Goal: Task Accomplishment & Management: Complete application form

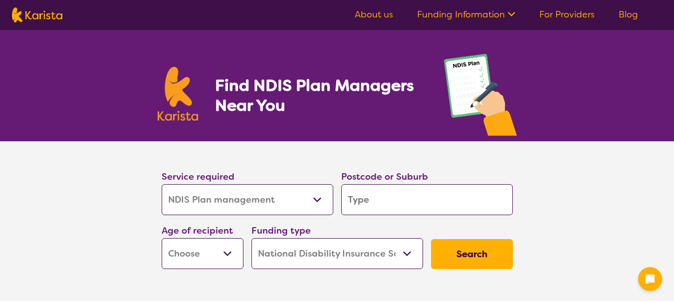
select select "NDIS Plan management"
select select "NDIS"
select select "NDIS Plan management"
select select "NDIS"
click at [390, 201] on input "search" at bounding box center [427, 199] width 172 height 31
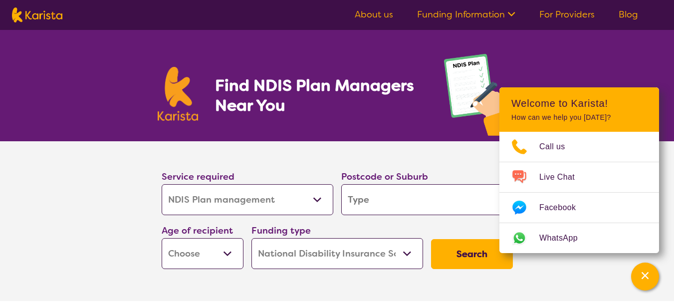
click at [390, 201] on input "search" at bounding box center [427, 199] width 172 height 31
type input "2"
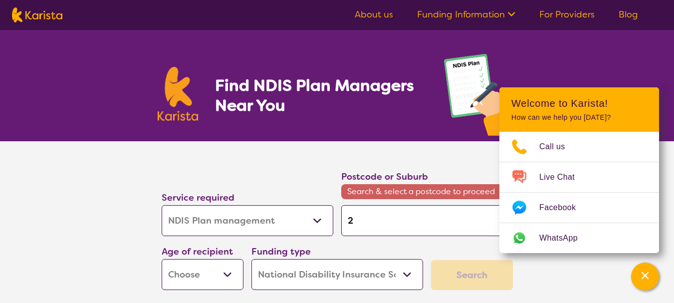
type input "24"
type input "248"
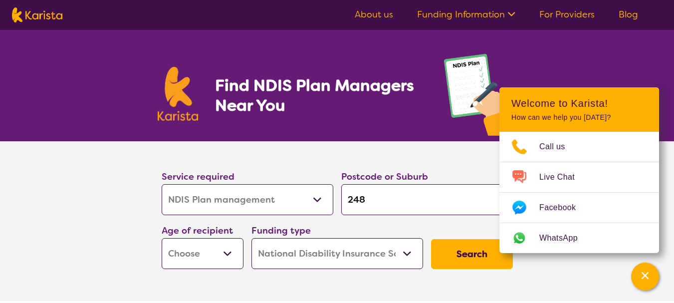
type input "2480"
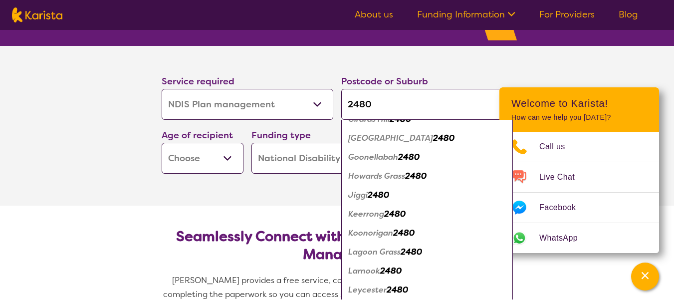
scroll to position [467, 0]
click at [385, 160] on em "Goonellabah" at bounding box center [373, 157] width 50 height 10
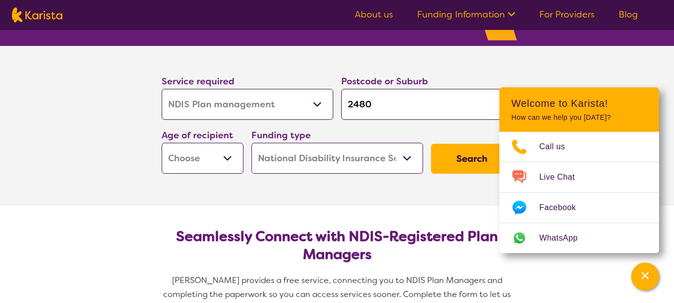
click at [420, 137] on div "Funding type Home Care Package (HCP) National Disability Insurance Scheme (NDIS…" at bounding box center [337, 151] width 172 height 46
click at [384, 102] on input "2480" at bounding box center [427, 104] width 172 height 31
type input "248"
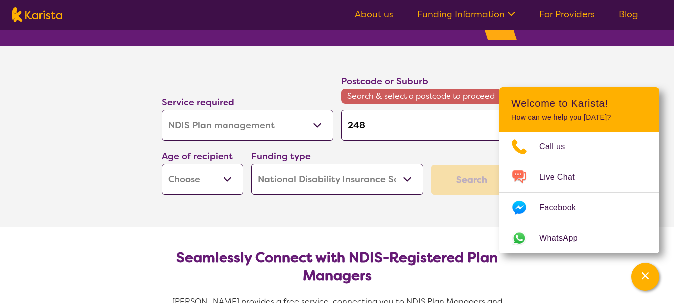
type input "24"
type input "2"
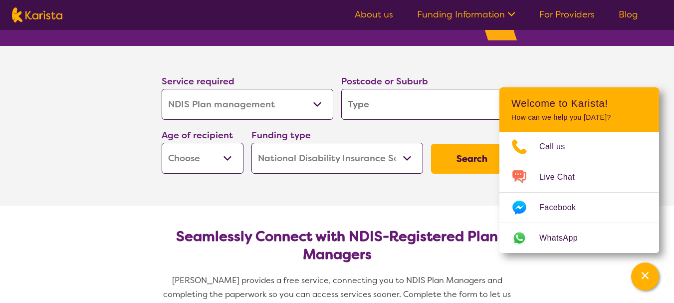
type input "g"
type input "go"
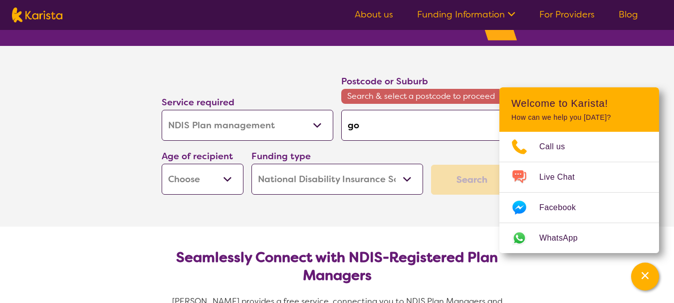
type input "goo"
type input "goon"
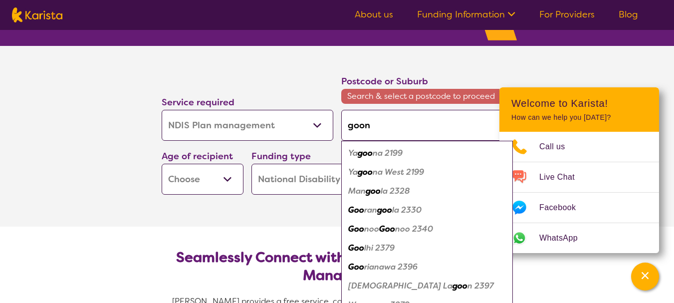
type input "goone"
type input "goonel"
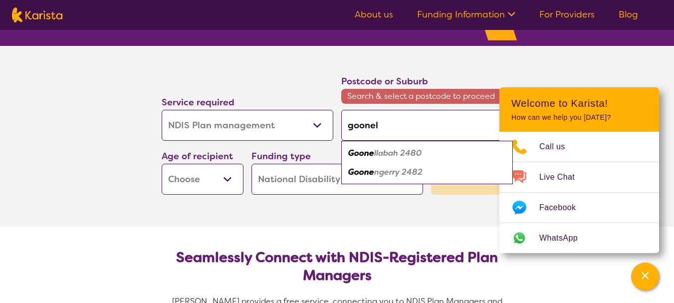
type input "goonell"
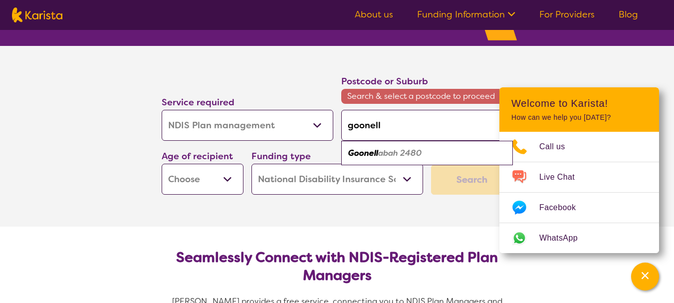
click at [380, 149] on em "abah 2480" at bounding box center [399, 153] width 43 height 10
type input "2480"
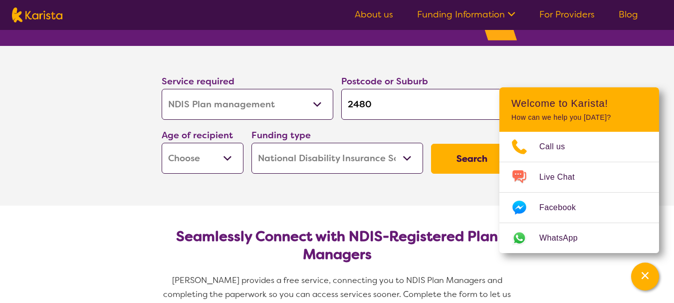
click at [231, 157] on select "Early Childhood - 0 to 9 Child - 10 to 11 Adolescent - 12 to 17 Adult - 18 to 6…" at bounding box center [203, 158] width 82 height 31
select select "AG"
click at [162, 143] on select "Early Childhood - 0 to 9 Child - 10 to 11 Adolescent - 12 to 17 Adult - 18 to 6…" at bounding box center [203, 158] width 82 height 31
select select "AG"
click at [230, 163] on select "Early Childhood - 0 to 9 Child - 10 to 11 Adolescent - 12 to 17 Adult - 18 to 6…" at bounding box center [203, 158] width 82 height 31
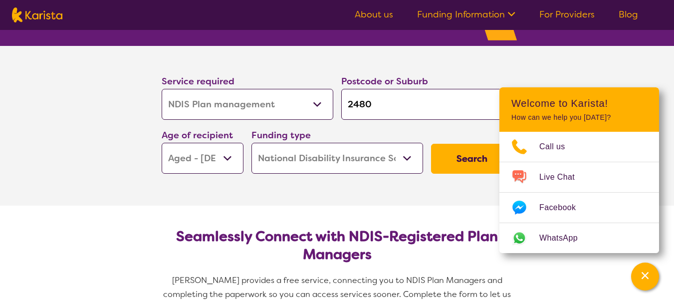
select select "AD"
click at [162, 143] on select "Early Childhood - 0 to 9 Child - 10 to 11 Adolescent - 12 to 17 Adult - 18 to 6…" at bounding box center [203, 158] width 82 height 31
select select "AD"
click at [574, 70] on section "Service required Allied Health Assistant Assessment ([MEDICAL_DATA] or [MEDICAL…" at bounding box center [337, 126] width 674 height 160
click at [232, 154] on select "Early Childhood - 0 to 9 Child - 10 to 11 Adolescent - 12 to 17 Adult - 18 to 6…" at bounding box center [203, 158] width 82 height 31
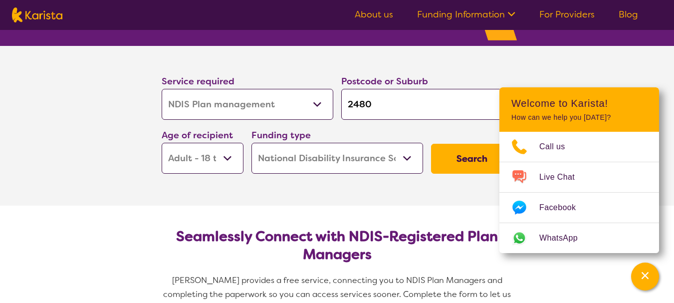
click at [232, 154] on select "Early Childhood - 0 to 9 Child - 10 to 11 Adolescent - 12 to 17 Adult - 18 to 6…" at bounding box center [203, 158] width 82 height 31
click at [466, 161] on button "Search" at bounding box center [472, 159] width 82 height 30
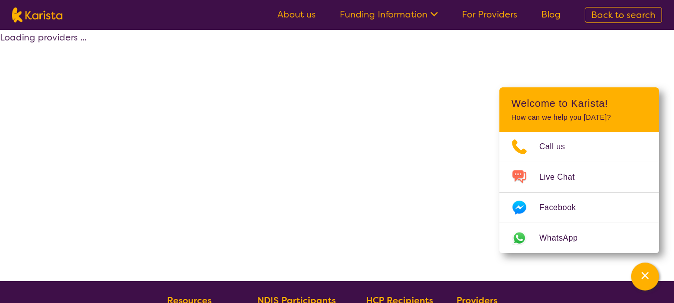
select select "by_score"
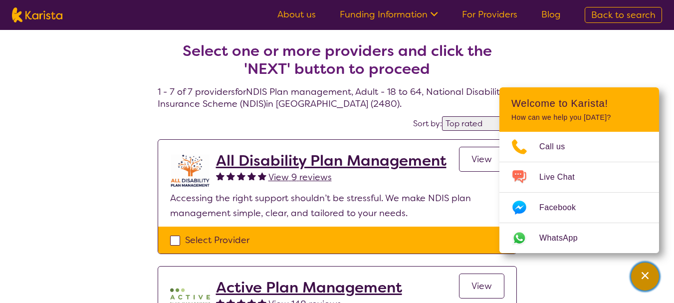
click at [645, 273] on icon "Channel Menu" at bounding box center [645, 275] width 10 height 10
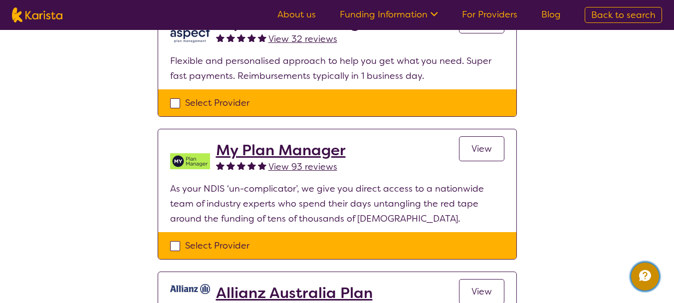
scroll to position [692, 0]
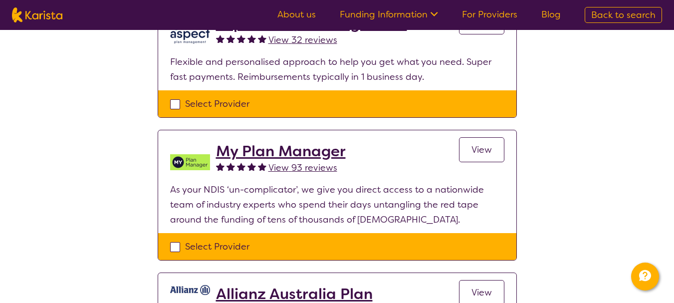
click at [320, 169] on span "View 93 reviews" at bounding box center [302, 168] width 69 height 12
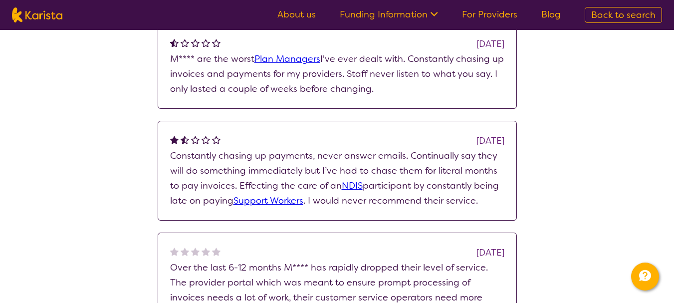
scroll to position [202, 0]
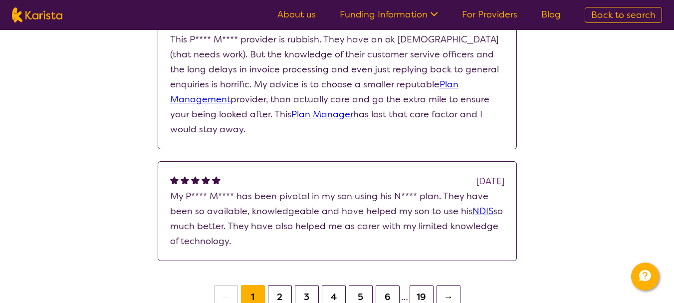
select select "by_score"
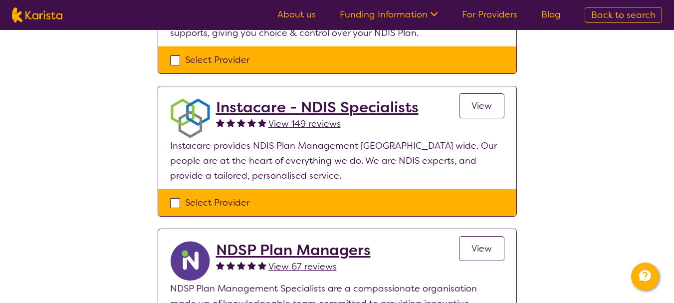
scroll to position [316, 0]
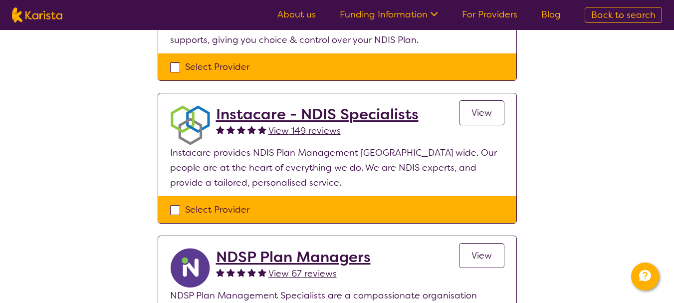
click at [293, 134] on span "View 149 reviews" at bounding box center [304, 131] width 72 height 12
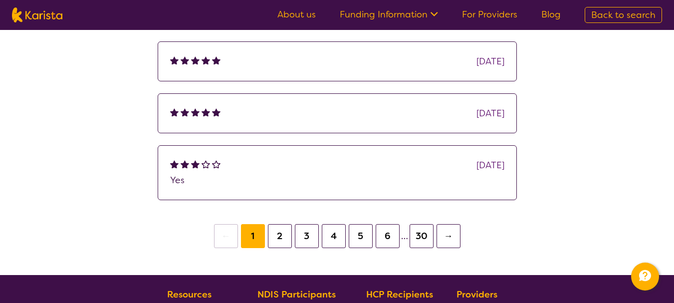
scroll to position [289, 0]
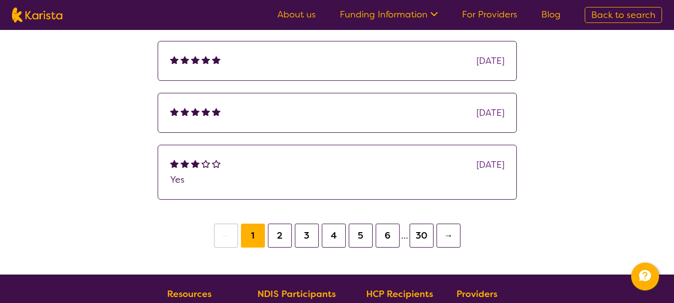
click at [289, 177] on p "Yes" at bounding box center [337, 179] width 334 height 15
click at [280, 240] on button "2" at bounding box center [280, 235] width 24 height 24
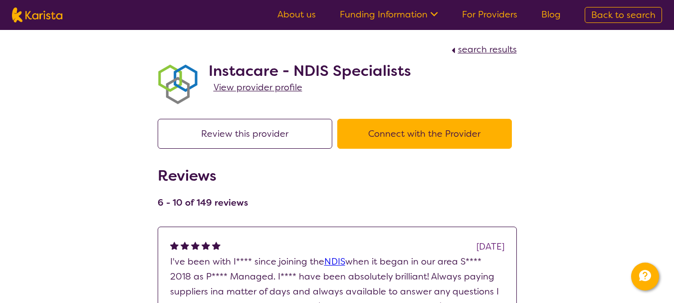
click at [430, 129] on button "Connect with the Provider" at bounding box center [424, 134] width 175 height 30
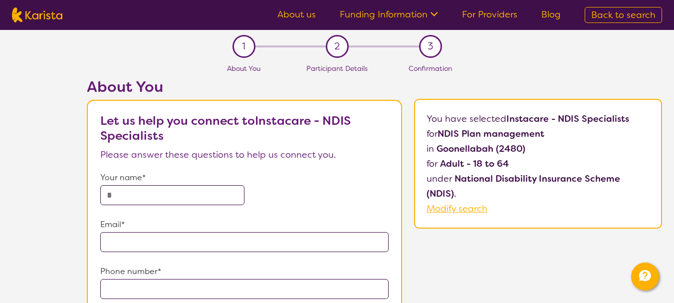
click at [128, 194] on input "text" at bounding box center [172, 195] width 144 height 20
type input "**********"
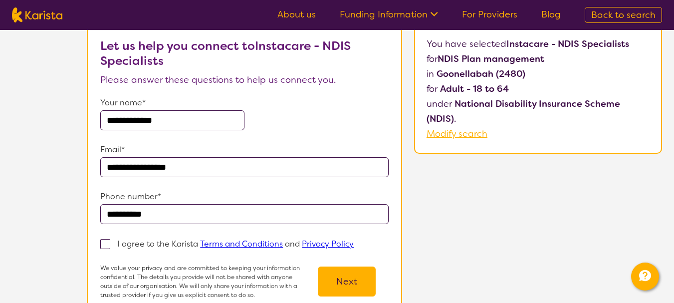
scroll to position [106, 0]
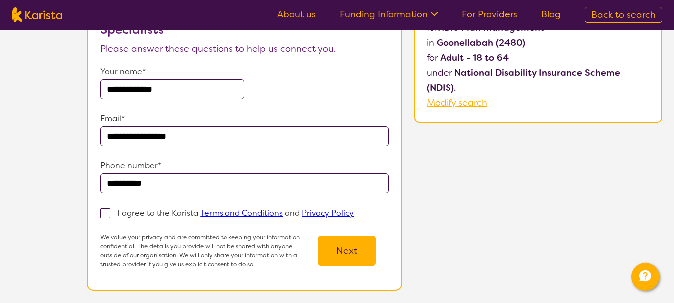
click at [105, 212] on span at bounding box center [105, 213] width 10 height 10
click at [354, 212] on input "I agree to the Karista Terms and Conditions and Privacy Policy" at bounding box center [357, 212] width 6 height 6
checkbox input "true"
click at [354, 257] on button "Next" at bounding box center [347, 250] width 58 height 30
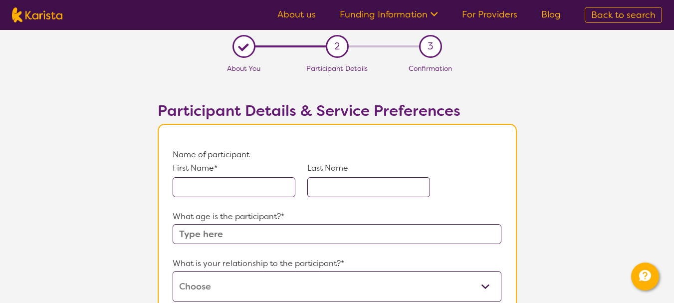
click at [255, 188] on input "text" at bounding box center [234, 187] width 123 height 20
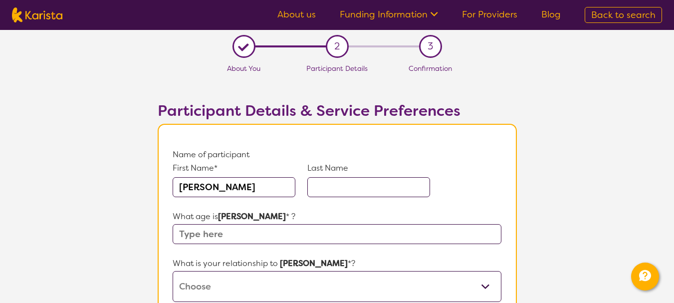
click at [255, 188] on input "[PERSON_NAME]" at bounding box center [234, 187] width 123 height 20
type input "[PERSON_NAME]"
click at [338, 181] on input "text" at bounding box center [368, 187] width 123 height 20
type input "[PERSON_NAME]"
click at [241, 234] on input "text" at bounding box center [337, 234] width 328 height 20
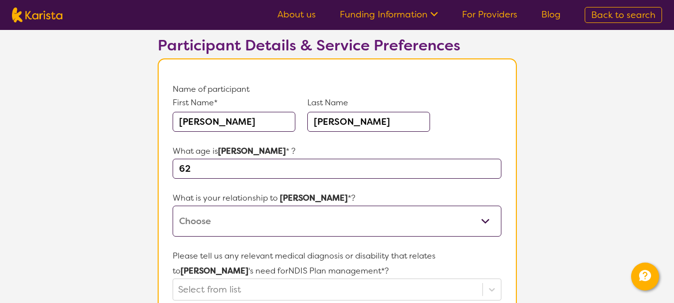
scroll to position [74, 0]
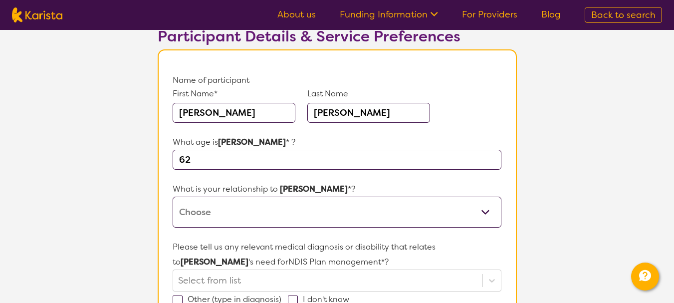
type input "62"
click at [237, 206] on select "This request is for myself I am their parent I am their child I am their spouse…" at bounding box center [337, 211] width 328 height 31
select select "Other"
click at [173, 196] on select "This request is for myself I am their parent I am their child I am their spouse…" at bounding box center [337, 211] width 328 height 31
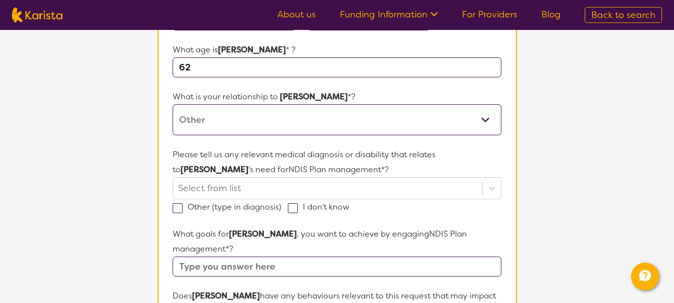
scroll to position [167, 0]
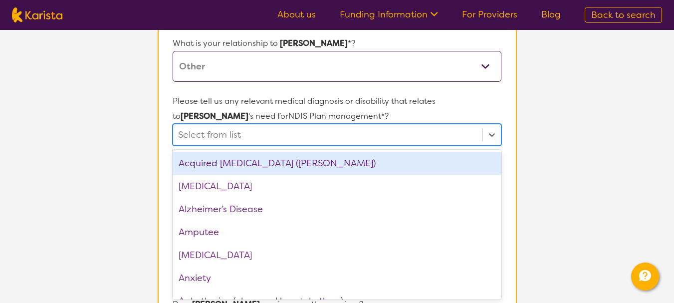
click at [274, 146] on div "option Acquired [MEDICAL_DATA] (ABI) focused, 1 of 75. 75 results available. Us…" at bounding box center [337, 135] width 328 height 22
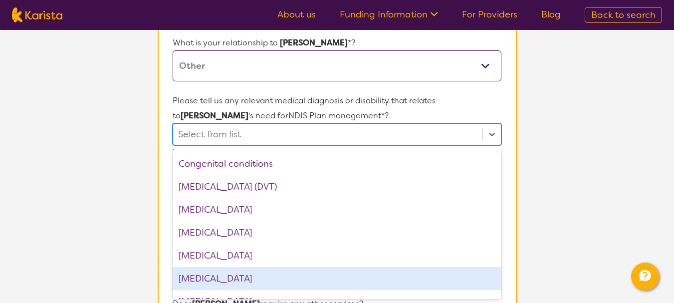
scroll to position [458, 0]
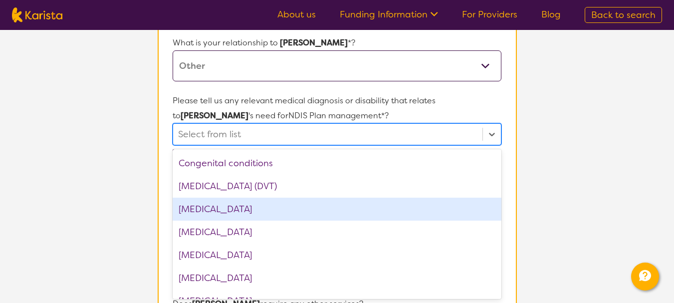
click at [275, 211] on div "[MEDICAL_DATA]" at bounding box center [337, 208] width 328 height 23
click at [120, 199] on section "L About You 2 Participant Details 3 Confirmation Participant Details & Service …" at bounding box center [337, 257] width 674 height 895
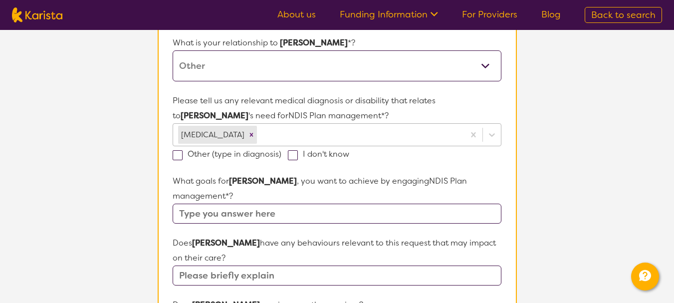
click at [402, 130] on div at bounding box center [359, 134] width 200 height 17
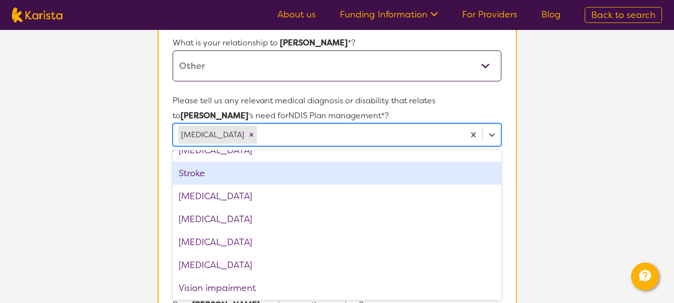
scroll to position [1552, 0]
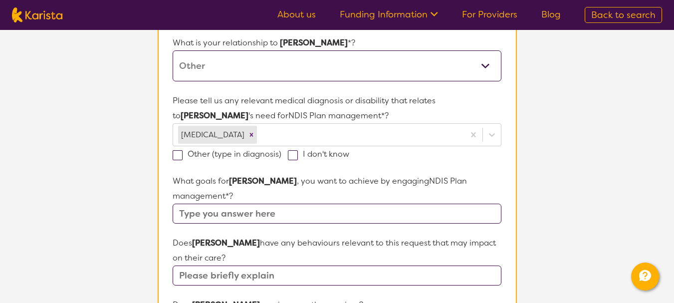
click at [126, 219] on section "L About You 2 Participant Details 3 Confirmation Participant Details & Service …" at bounding box center [337, 257] width 674 height 895
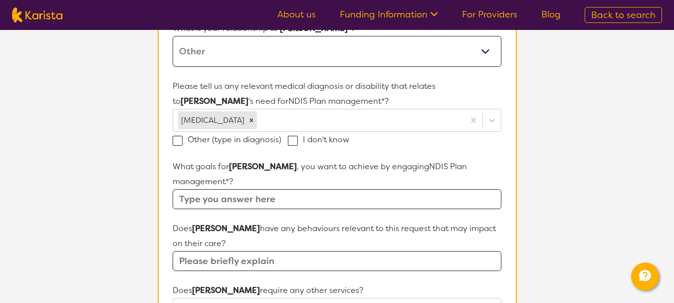
scroll to position [235, 0]
click at [341, 188] on input "text" at bounding box center [337, 198] width 328 height 20
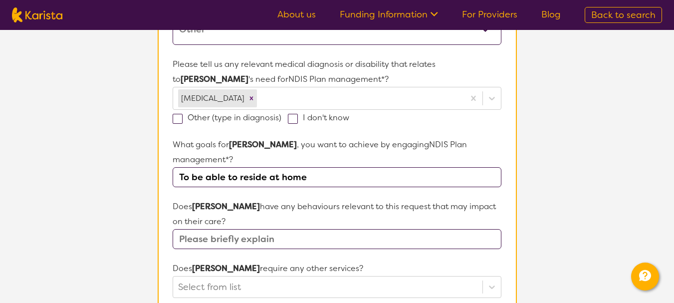
scroll to position [257, 0]
type input "To be able to reside at home"
click at [308, 228] on input "text" at bounding box center [337, 238] width 328 height 20
type input "N"
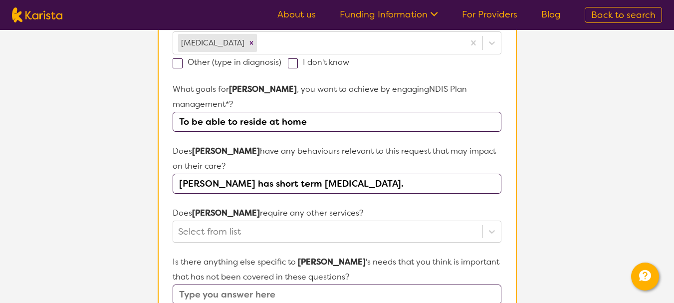
type input "[PERSON_NAME] has short term [MEDICAL_DATA]."
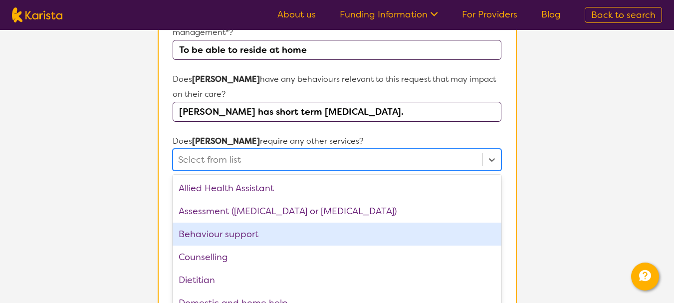
click at [308, 171] on div "option Behaviour support focused, 3 of 21. 21 results available. Use Up and Dow…" at bounding box center [337, 160] width 328 height 22
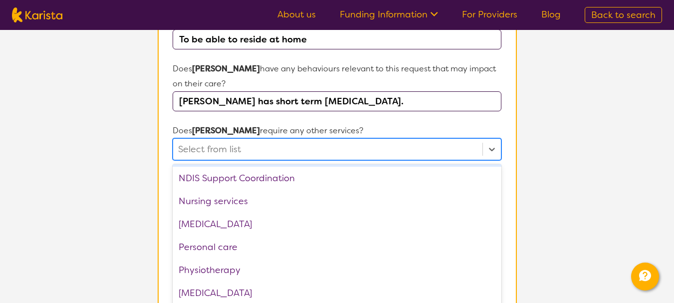
scroll to position [207, 0]
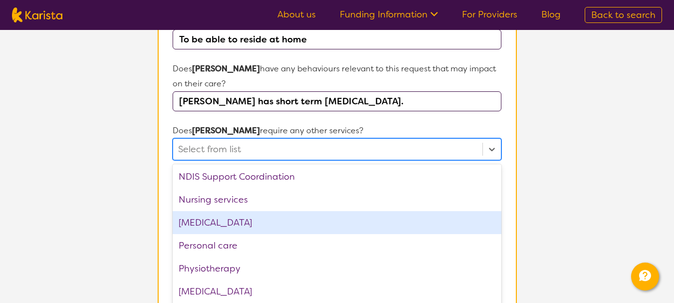
click at [282, 211] on div "[MEDICAL_DATA]" at bounding box center [337, 222] width 328 height 23
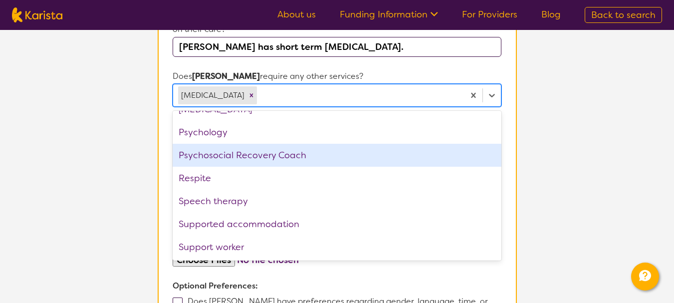
scroll to position [449, 0]
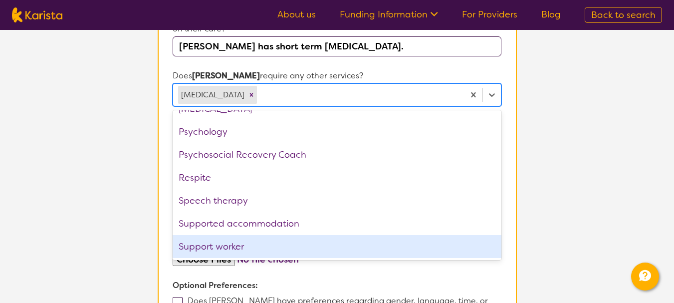
click at [368, 236] on div "Support worker" at bounding box center [337, 246] width 328 height 23
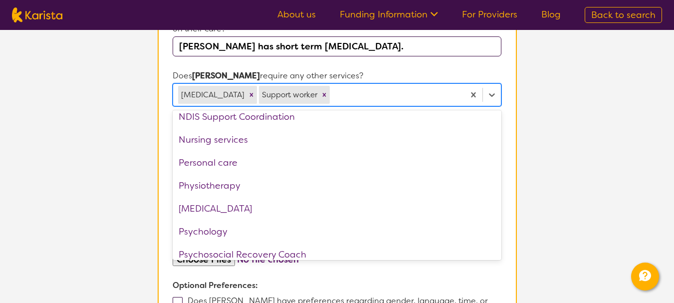
scroll to position [213, 0]
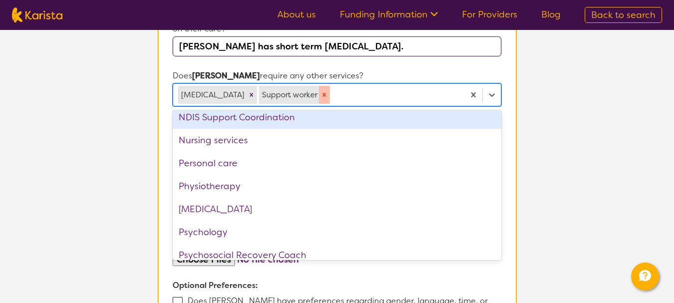
click at [330, 86] on div "Remove Support worker" at bounding box center [324, 95] width 11 height 18
click at [255, 91] on icon "Remove Occupational therapy" at bounding box center [251, 94] width 7 height 7
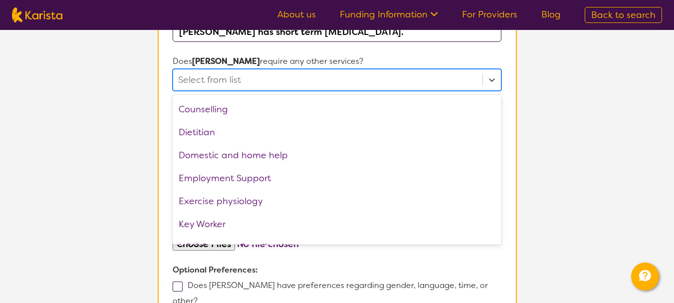
scroll to position [0, 0]
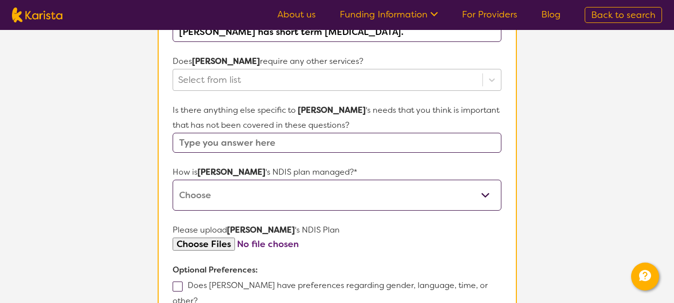
click at [591, 149] on section "L About You 2 Participant Details 3 Confirmation Participant Details & Service …" at bounding box center [337, 13] width 674 height 895
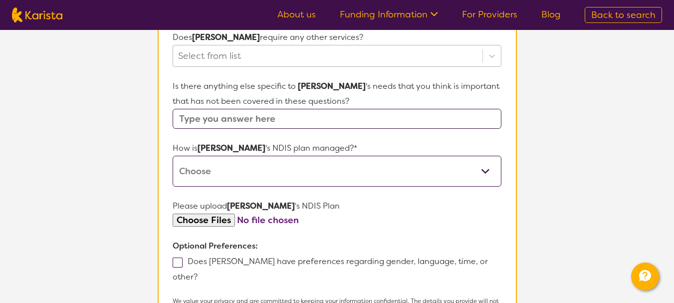
scroll to position [488, 0]
click at [485, 156] on select "Self-managed NDIS plan Managed by a registered plan management provider (not th…" at bounding box center [337, 170] width 328 height 31
select select "I'm not sure"
click at [173, 155] on select "Self-managed NDIS plan Managed by a registered plan management provider (not th…" at bounding box center [337, 170] width 328 height 31
click at [486, 238] on p "Optional Preferences:" at bounding box center [337, 245] width 328 height 15
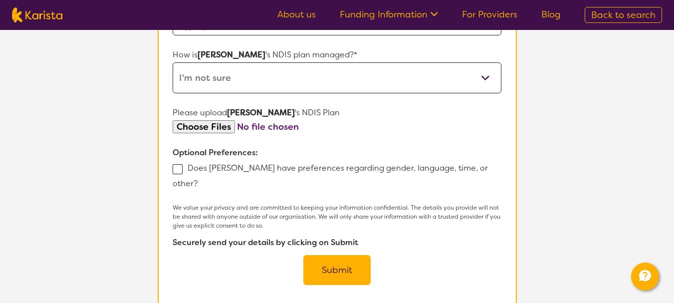
scroll to position [581, 0]
click at [343, 254] on button "Submit" at bounding box center [336, 269] width 67 height 30
